Goal: Task Accomplishment & Management: Complete application form

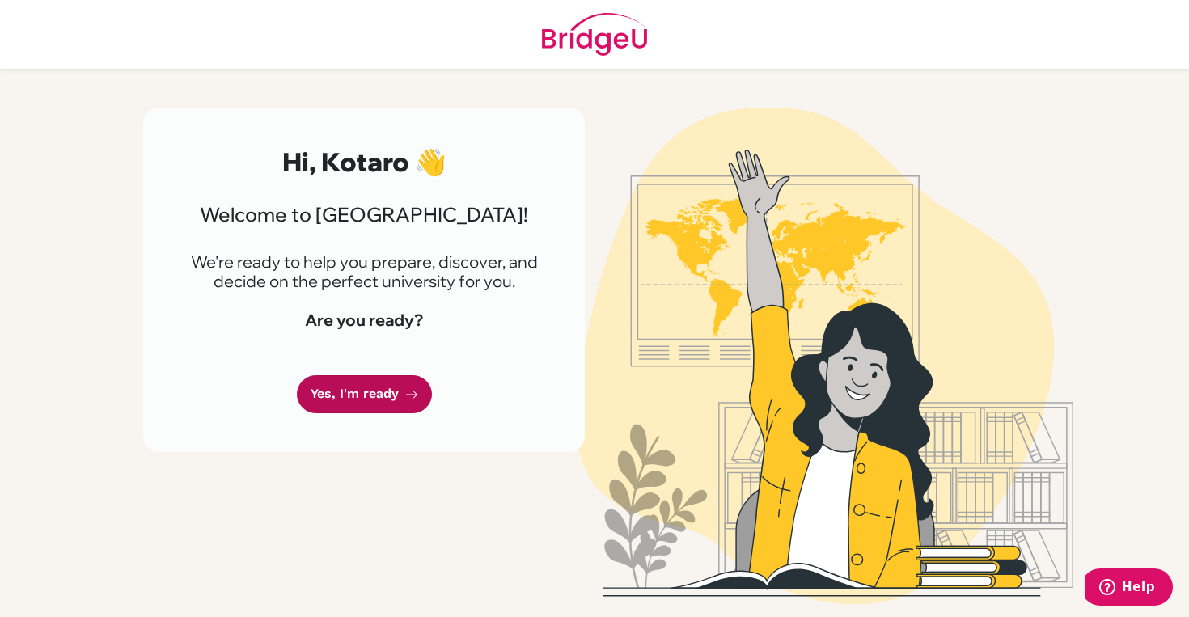
click at [379, 393] on link "Yes, I'm ready" at bounding box center [364, 394] width 135 height 38
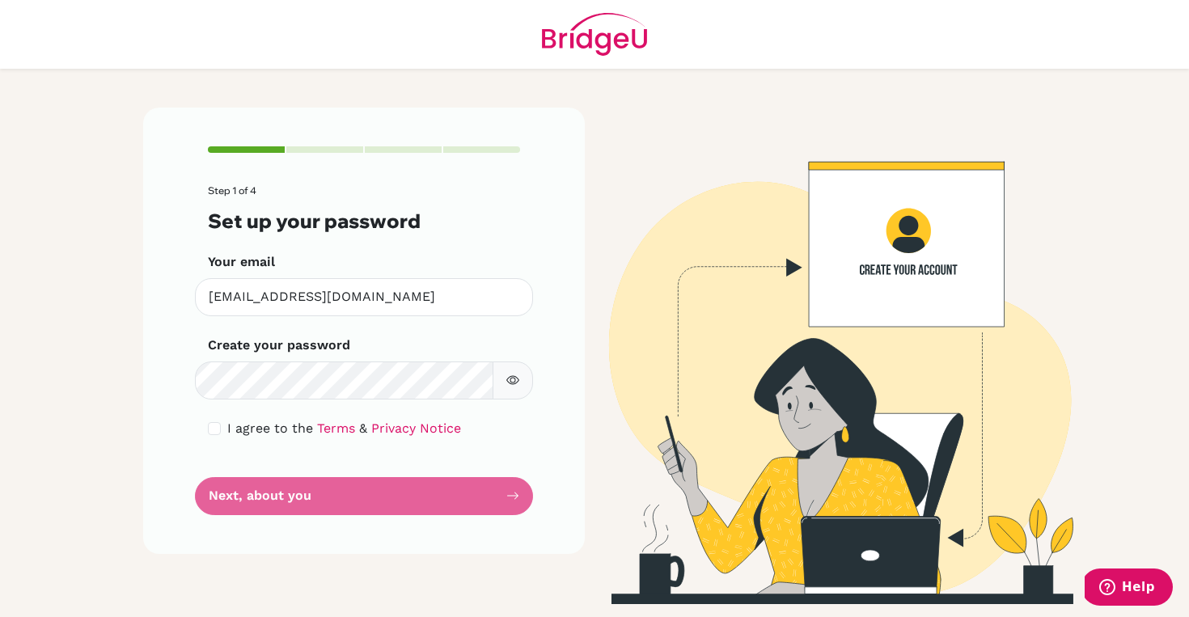
click at [517, 377] on icon "button" at bounding box center [512, 380] width 13 height 13
click at [228, 424] on span "I agree to the" at bounding box center [270, 427] width 86 height 15
click at [225, 429] on div "I agree to the Terms & Privacy Notice" at bounding box center [364, 428] width 312 height 19
click at [215, 426] on input "checkbox" at bounding box center [214, 428] width 13 height 13
checkbox input "true"
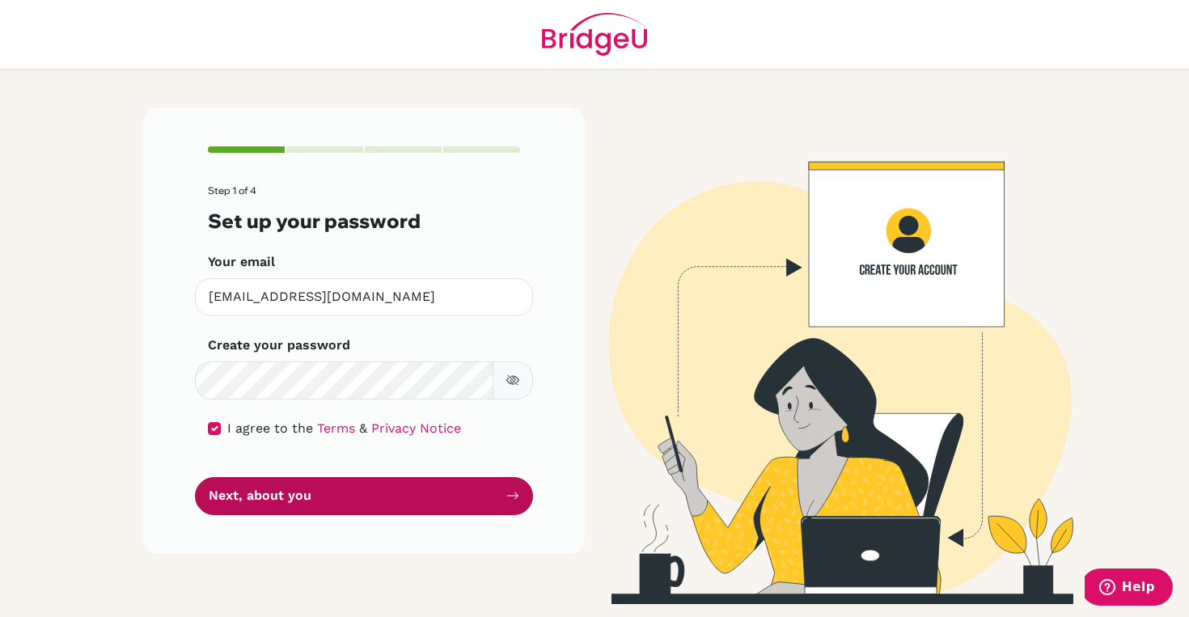
click at [264, 503] on button "Next, about you" at bounding box center [364, 496] width 338 height 38
